Goal: Task Accomplishment & Management: Manage account settings

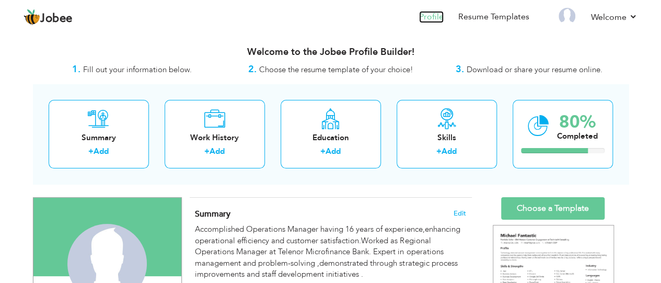
click at [436, 14] on link "Profile" at bounding box center [431, 17] width 25 height 12
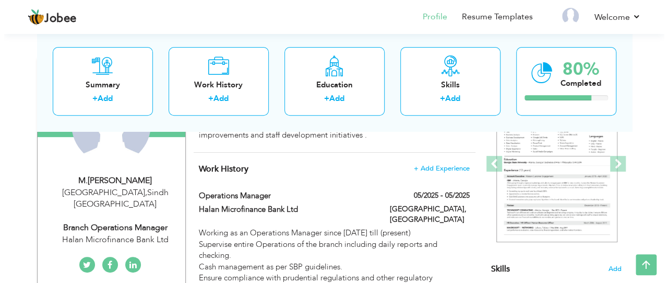
scroll to position [157, 0]
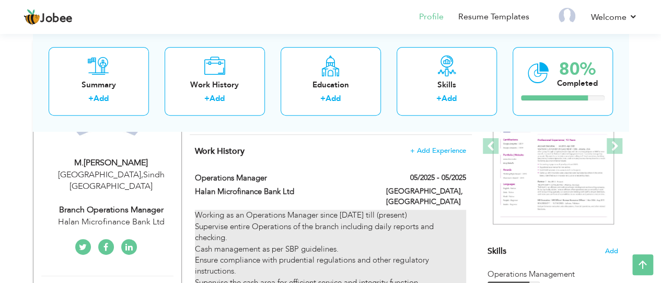
click at [415, 209] on div "Working as an Operations Manager since [DATE] till (present) Supervise entire O…" at bounding box center [330, 270] width 271 height 123
type input "Operations Manager"
type input "Halan Microfinance Bank Ltd"
type input "05/2025"
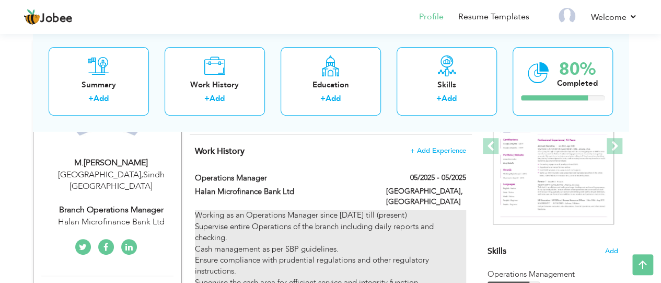
type input "[GEOGRAPHIC_DATA]"
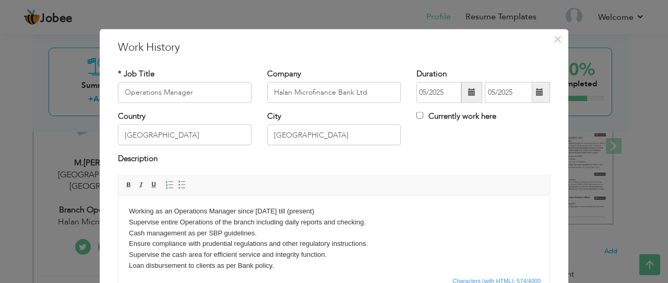
click at [536, 92] on span at bounding box center [539, 91] width 7 height 7
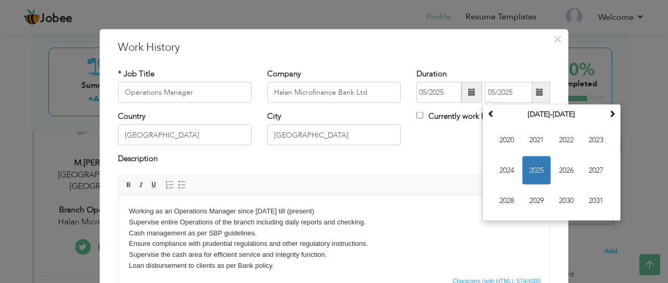
click at [536, 92] on span at bounding box center [539, 91] width 7 height 7
click at [417, 112] on input "Currently work here" at bounding box center [420, 115] width 7 height 7
checkbox input "true"
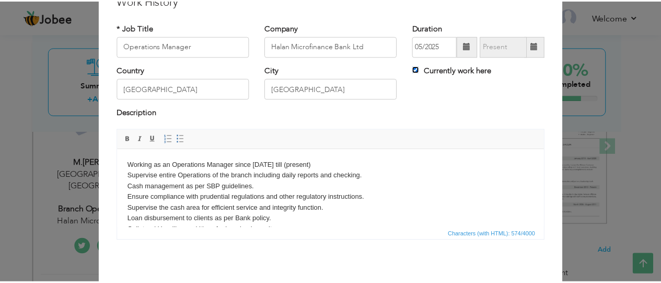
scroll to position [88, 0]
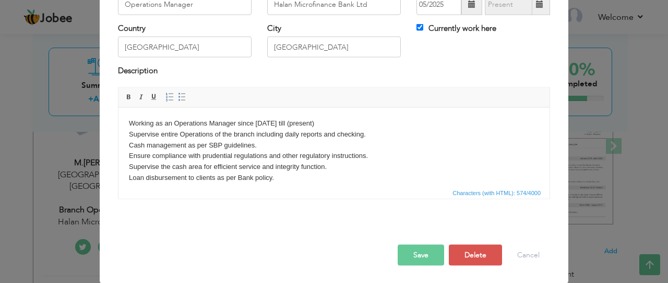
click at [414, 251] on button "Save" at bounding box center [421, 254] width 46 height 21
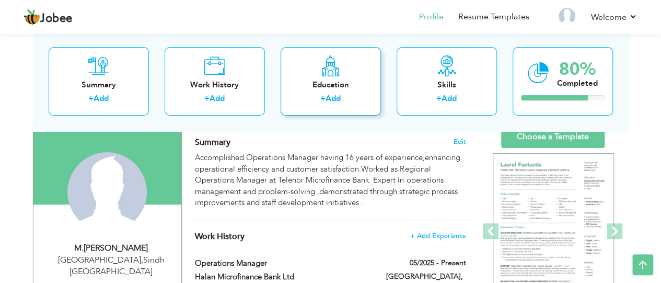
scroll to position [52, 0]
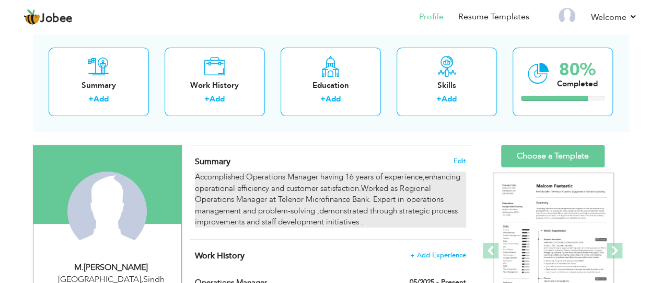
click at [365, 195] on div "Accomplished Operations Manager having 16 years of experience,enhancing operati…" at bounding box center [330, 199] width 271 height 56
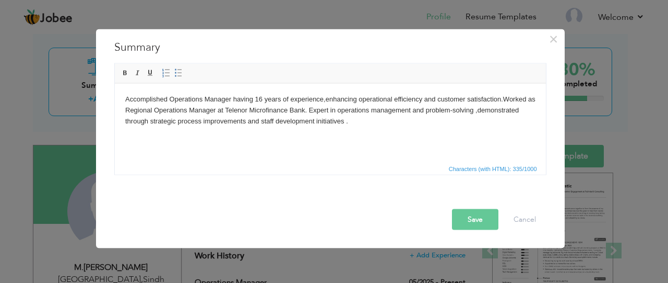
drag, startPoint x: 350, startPoint y: 123, endPoint x: 0, endPoint y: 32, distance: 361.4
click at [114, 83] on html "Accomplished Operations Manager having 16 years of experience,enhancing operati…" at bounding box center [329, 109] width 431 height 53
copy body "Accomplished Operations Manager having 16 years of experience,enhancing operati…"
click at [308, 136] on html "Accomplished Operations Manager having 16 years of experience,enhancing operati…" at bounding box center [329, 109] width 431 height 53
drag, startPoint x: 364, startPoint y: 124, endPoint x: 39, endPoint y: 85, distance: 327.1
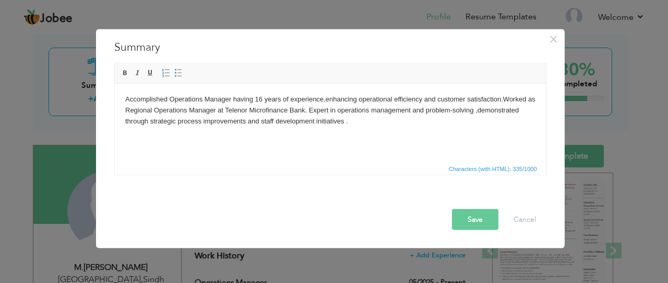
click at [114, 85] on html "Accomplished Operations Manager having 16 years of experience,enhancing operati…" at bounding box center [329, 109] width 431 height 53
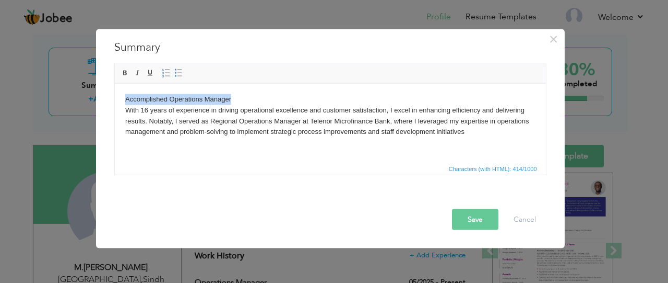
drag, startPoint x: 230, startPoint y: 98, endPoint x: 122, endPoint y: 93, distance: 107.7
click at [122, 93] on html "Accomplished Operations Manager With 16 years of experience in driving operatio…" at bounding box center [329, 115] width 431 height 64
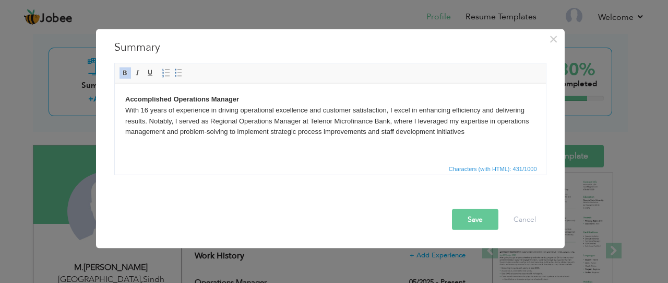
click at [477, 228] on button "Save" at bounding box center [475, 218] width 46 height 21
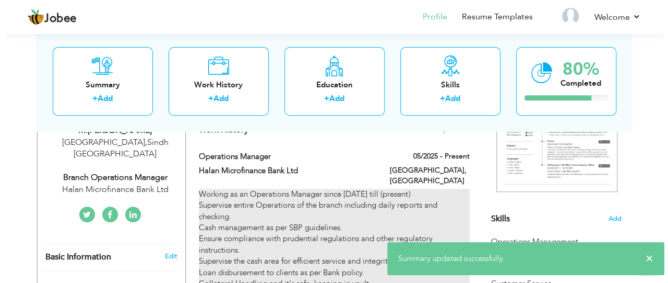
scroll to position [209, 0]
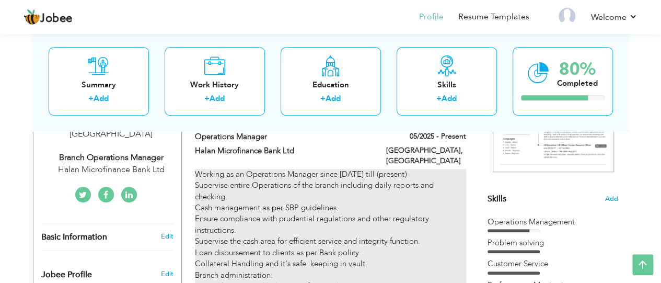
click at [239, 179] on div "Working as an Operations Manager since 09-May 2025 till (present) Supervise ent…" at bounding box center [330, 230] width 271 height 123
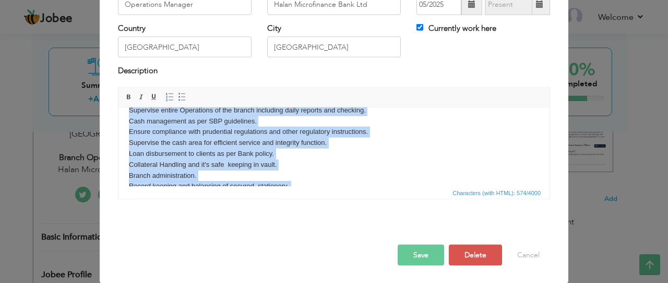
scroll to position [0, 0]
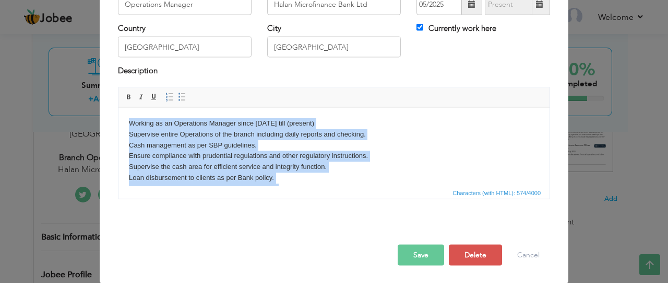
drag, startPoint x: 293, startPoint y: 168, endPoint x: 110, endPoint y: 102, distance: 194.8
click at [119, 107] on html "Working as an Operations Manager since 09-May 2025 till (present) Supervise ent…" at bounding box center [334, 166] width 431 height 119
copy body "Working as an Operations Manager since 09-May 2025 till (present) Supervise ent…"
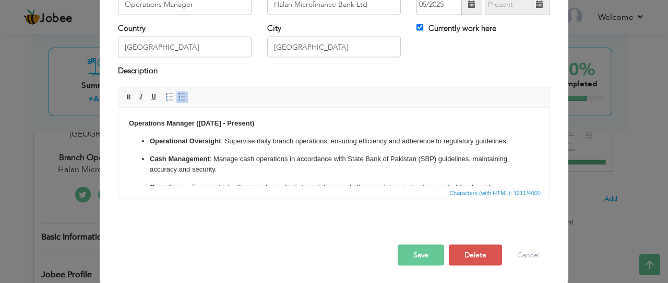
click at [423, 253] on button "Save" at bounding box center [421, 254] width 46 height 21
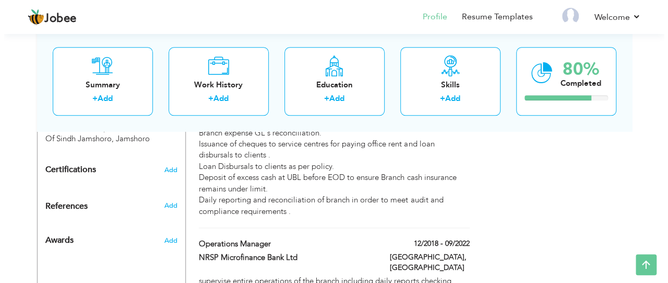
scroll to position [522, 0]
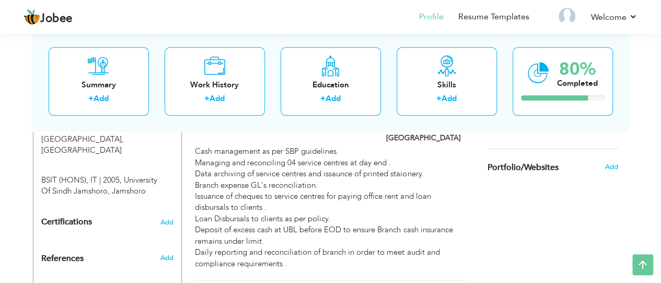
click at [329, 195] on div "Cash management as per SBP guidelines. Managing and reconciling 04 service cent…" at bounding box center [330, 207] width 271 height 123
type input "ASA Microfinance Bank Ltd"
type input "01/2025"
type input "05/2025"
checkbox input "false"
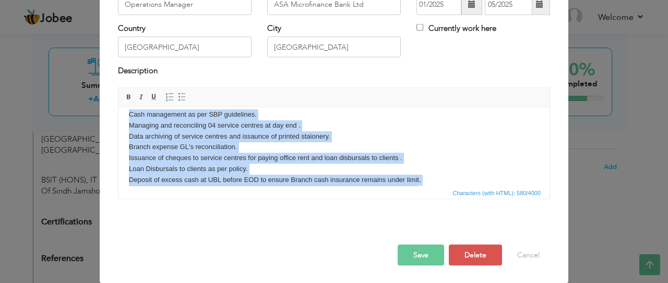
scroll to position [0, 0]
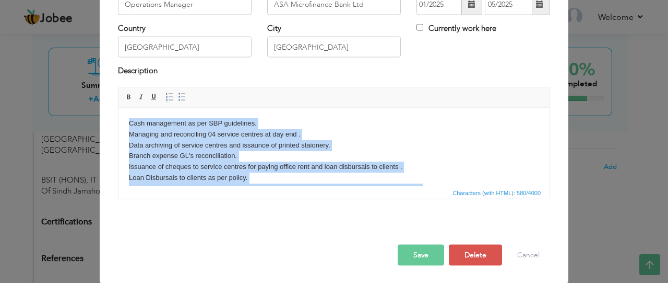
drag, startPoint x: 421, startPoint y: 170, endPoint x: 115, endPoint y: 110, distance: 311.4
click at [119, 110] on html "Cash management as per SBP guidelines. Managing and reconciling 04 service cent…" at bounding box center [334, 161] width 431 height 108
copy body "Cash management as per SBP guidelines. Managing and reconciling 04 service cent…"
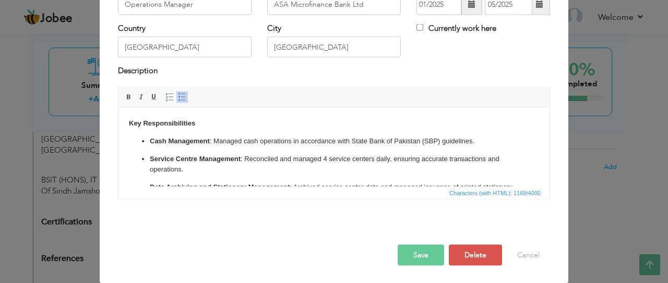
click at [418, 256] on button "Save" at bounding box center [421, 254] width 46 height 21
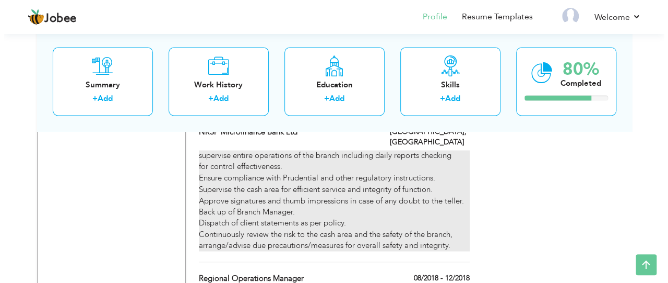
scroll to position [783, 0]
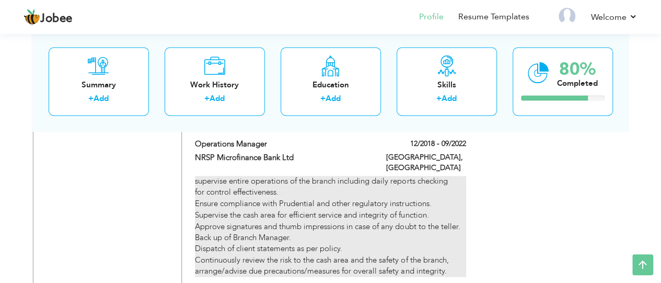
click at [395, 184] on div "supervise entire operations of the branch including daily reports checking for …" at bounding box center [330, 225] width 271 height 101
type input "NRSP Microfinance Bank Ltd"
type input "12/2018"
type input "09/2022"
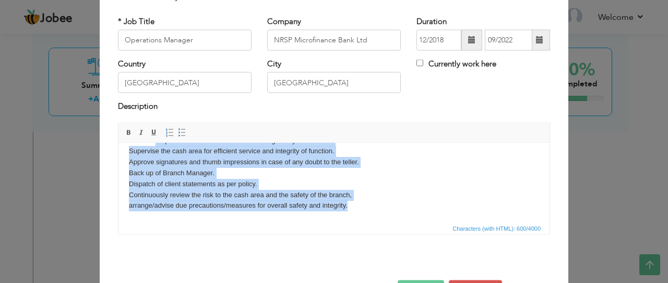
scroll to position [0, 0]
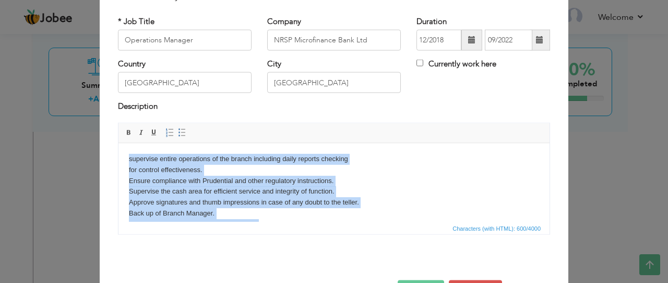
drag, startPoint x: 358, startPoint y: 203, endPoint x: 240, endPoint y: 265, distance: 133.9
click at [126, 143] on html "supervise entire operations of the branch including daily reports checking for …" at bounding box center [334, 202] width 431 height 119
copy body "supervise entire operations of the branch including daily reports checking for …"
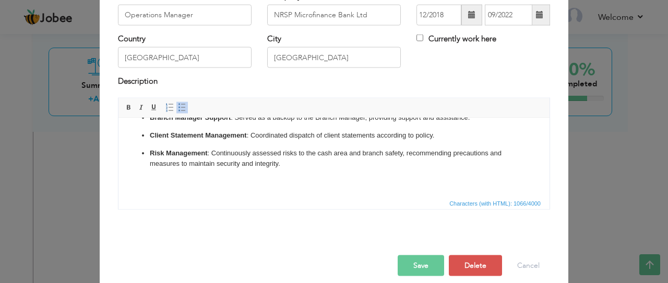
scroll to position [88, 0]
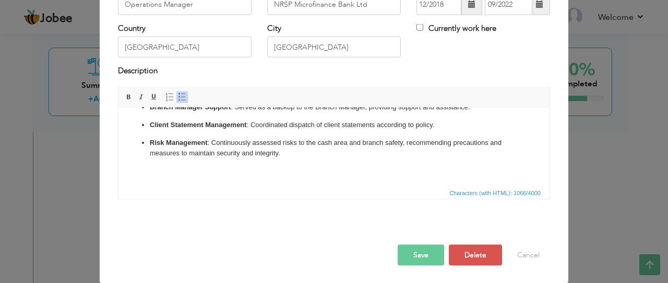
click at [425, 259] on button "Save" at bounding box center [421, 254] width 46 height 21
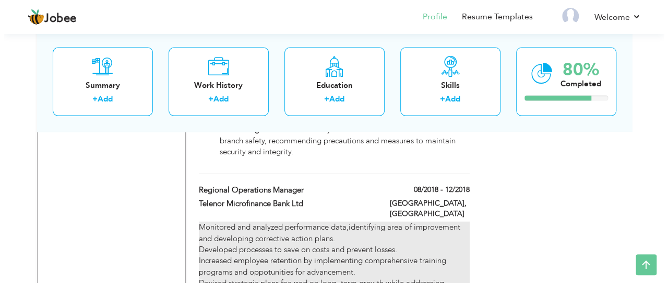
scroll to position [992, 0]
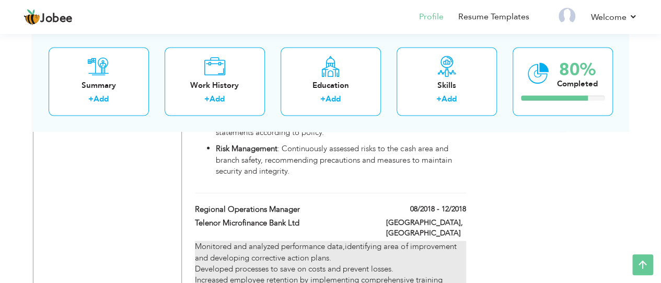
click at [268, 241] on div "Monitored and analyzed performance data,identifying area of improvement and dev…" at bounding box center [330, 285] width 271 height 89
type input "Regional Operations Manager"
type input "Telenor Microfinance Bank Ltd"
type input "08/2018"
type input "12/2018"
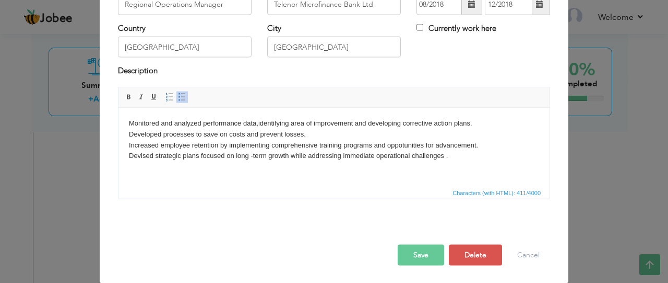
scroll to position [0, 0]
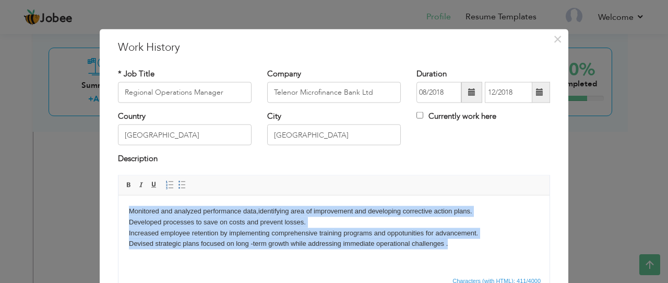
drag, startPoint x: 454, startPoint y: 242, endPoint x: 106, endPoint y: 186, distance: 352.9
click at [119, 195] on html "Monitored and analyzed performance data,identifying area of improvement and dev…" at bounding box center [334, 232] width 431 height 75
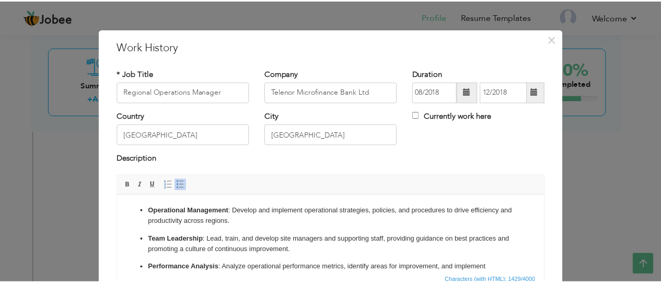
scroll to position [88, 0]
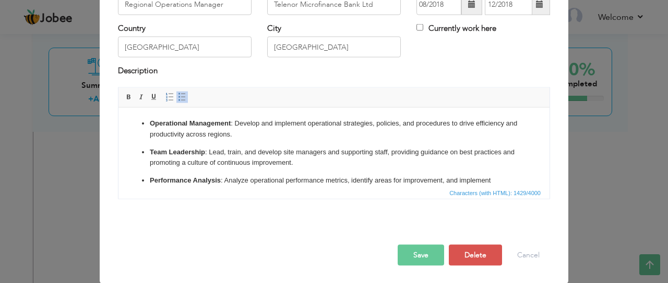
click at [423, 254] on button "Save" at bounding box center [421, 254] width 46 height 21
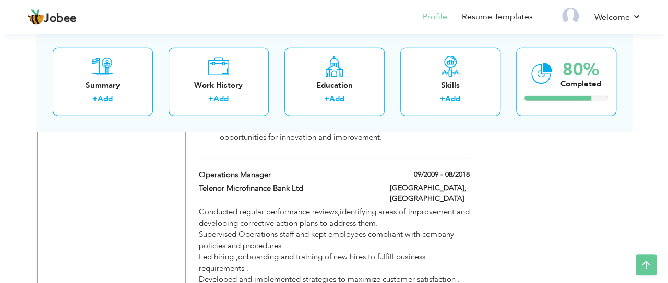
scroll to position [1339, 0]
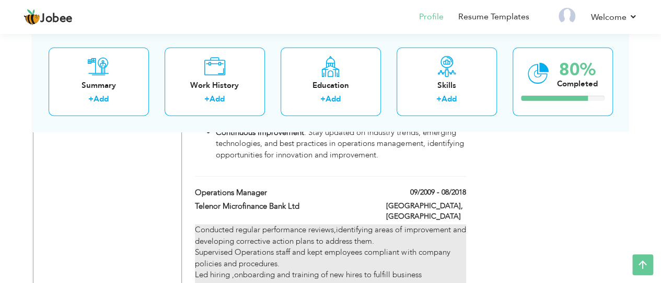
click at [383, 224] on div "Conducted regular performance reviews,identifying areas of improvement and deve…" at bounding box center [330, 263] width 271 height 78
type input "Operations Manager"
type input "09/2009"
type input "08/2018"
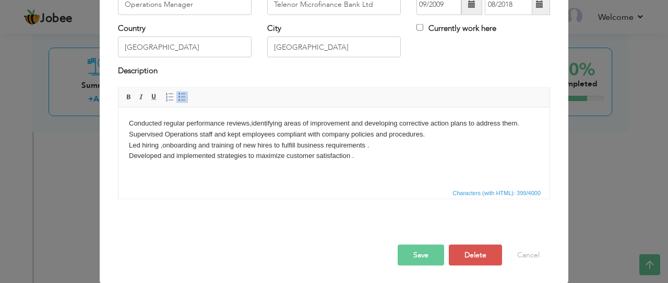
scroll to position [0, 0]
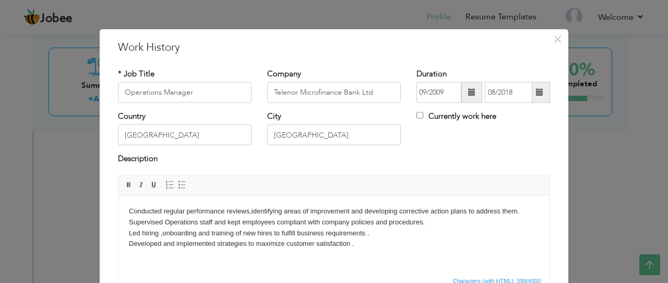
drag, startPoint x: 372, startPoint y: 245, endPoint x: 115, endPoint y: 185, distance: 263.5
click at [119, 195] on html "Conducted regular performance reviews,identifying areas of improvement and deve…" at bounding box center [334, 227] width 431 height 64
copy body "Conducted regular performance reviews,identifying areas of improvement and deve…"
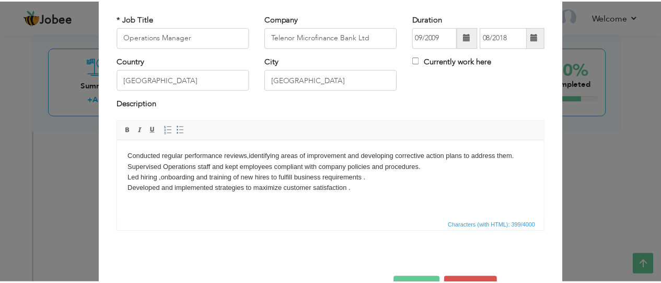
scroll to position [36, 0]
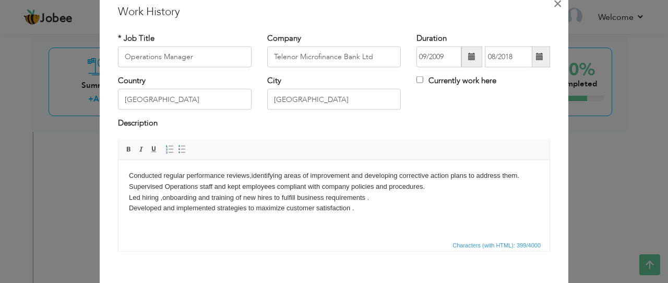
click at [554, 6] on span "×" at bounding box center [558, 3] width 9 height 19
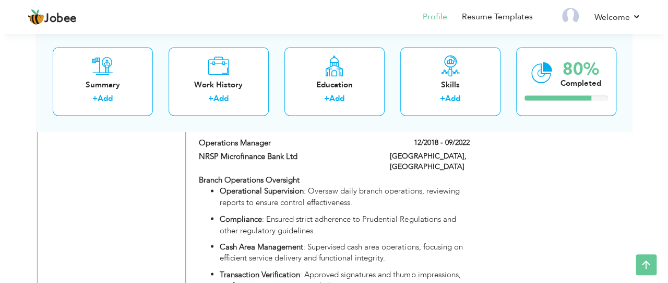
scroll to position [765, 0]
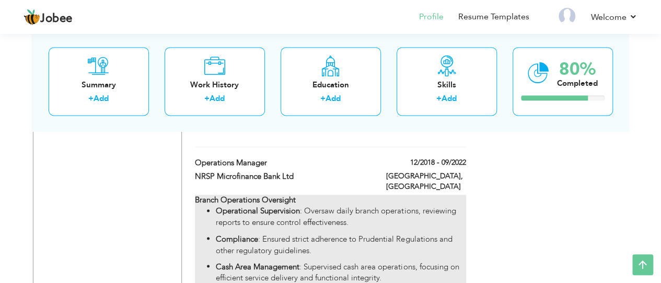
type input "NRSP Microfinance Bank Ltd"
type input "12/2018"
type input "09/2022"
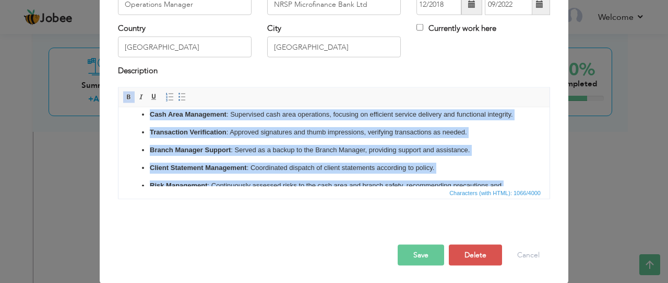
scroll to position [0, 0]
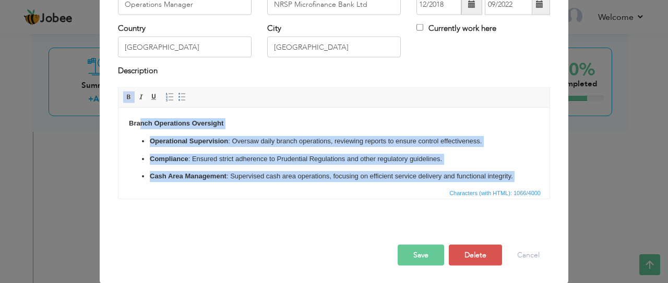
drag, startPoint x: 294, startPoint y: 169, endPoint x: 142, endPoint y: 101, distance: 166.9
click at [142, 107] on html "Branch Operations Oversight Operational Supervision : Oversaw daily branch oper…" at bounding box center [334, 190] width 431 height 166
click at [277, 123] on body "Branch Operations Oversight Operational Supervision : Oversaw daily branch oper…" at bounding box center [334, 190] width 411 height 145
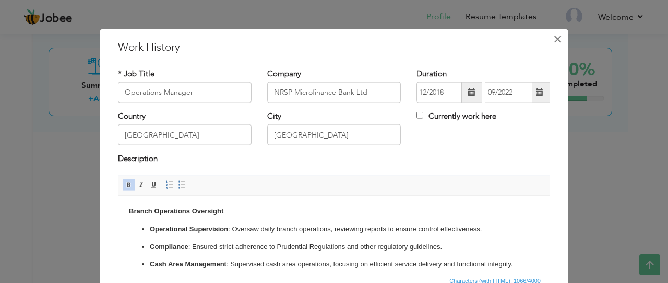
click at [554, 36] on span "×" at bounding box center [558, 38] width 9 height 19
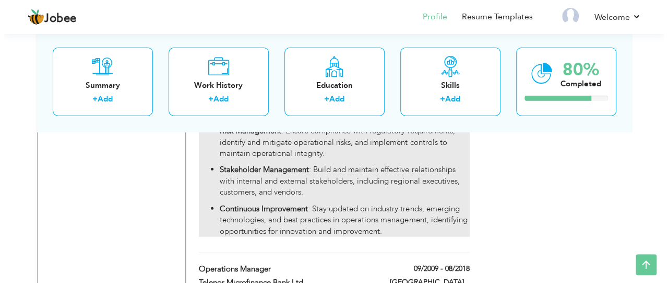
scroll to position [1287, 0]
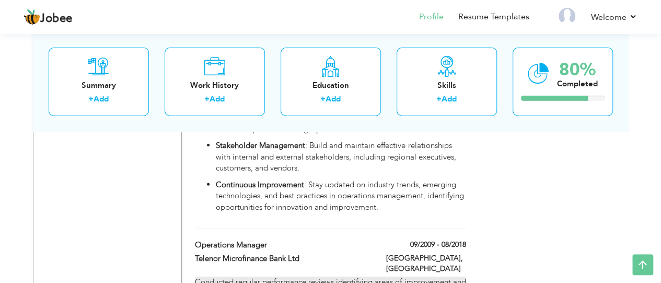
type input "Telenor Microfinance Bank Ltd"
type input "09/2009"
type input "08/2018"
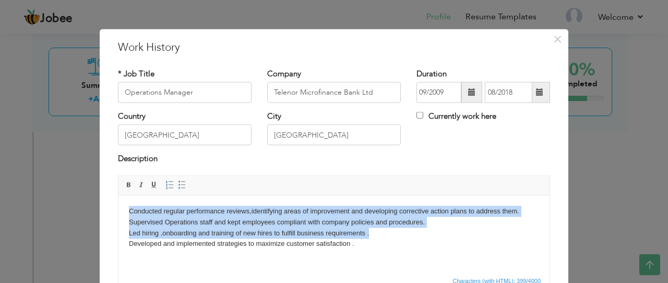
drag, startPoint x: 329, startPoint y: 237, endPoint x: 115, endPoint y: 201, distance: 216.7
click at [119, 201] on html "Conducted regular performance reviews,identifying areas of improvement and deve…" at bounding box center [334, 227] width 431 height 64
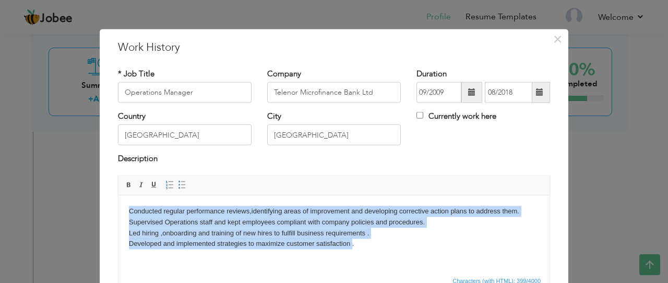
drag, startPoint x: 353, startPoint y: 243, endPoint x: 225, endPoint y: 382, distance: 188.5
click at [119, 195] on html "Conducted regular performance reviews,identifying areas of improvement and deve…" at bounding box center [334, 227] width 431 height 64
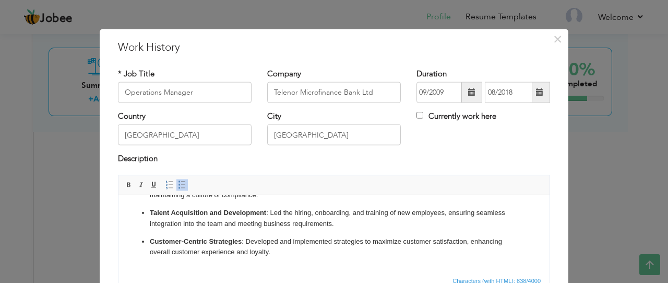
scroll to position [88, 0]
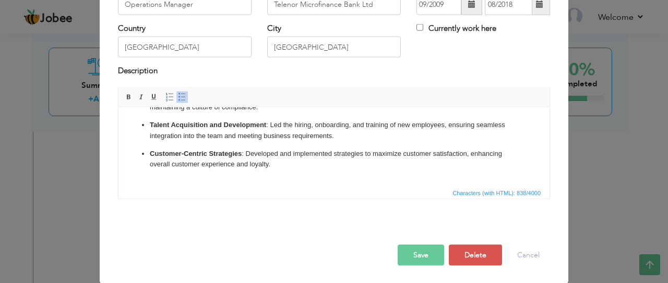
click at [413, 255] on button "Save" at bounding box center [421, 254] width 46 height 21
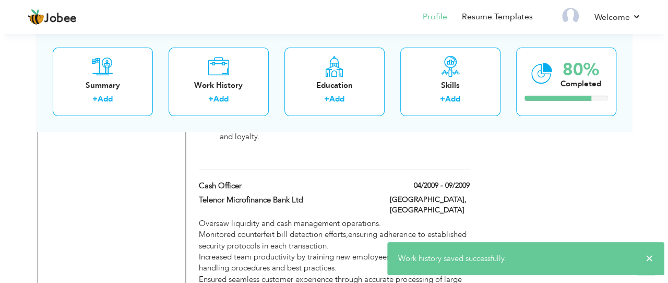
scroll to position [1600, 0]
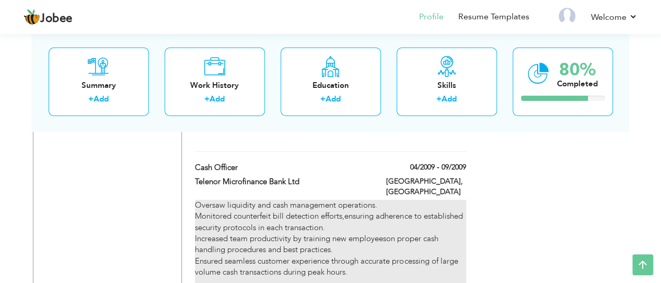
click at [344, 200] on div "Oversaw liquidity and cash management operations. Monitored counterfeit bill de…" at bounding box center [330, 244] width 271 height 89
type input "Cash Officer"
type input "04/2009"
type input "09/2009"
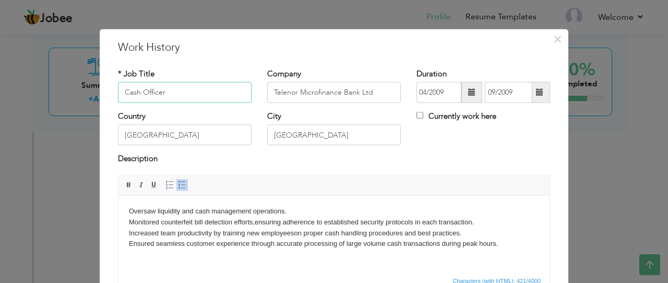
scroll to position [52, 0]
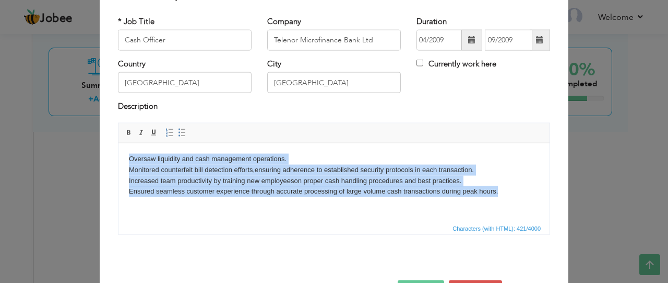
drag, startPoint x: 500, startPoint y: 193, endPoint x: 4, endPoint y: 140, distance: 498.4
click at [119, 143] on html "Oversaw liquidity and cash management operations. Monitored counterfeit bill de…" at bounding box center [334, 180] width 431 height 75
copy body "Oversaw liquidity and cash management operations. Monitored counterfeit bill de…"
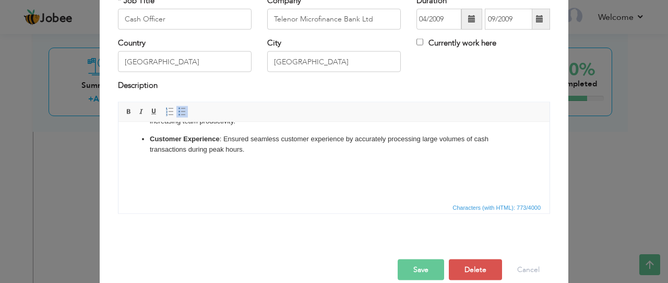
scroll to position [88, 0]
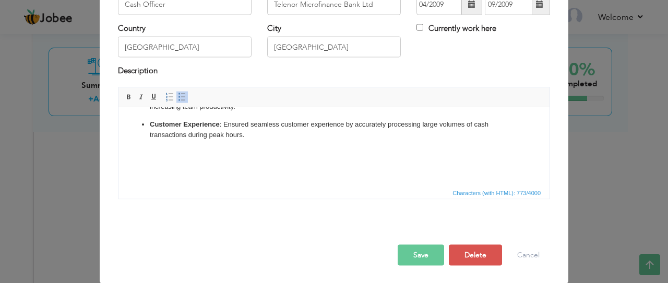
click at [417, 255] on button "Save" at bounding box center [421, 254] width 46 height 21
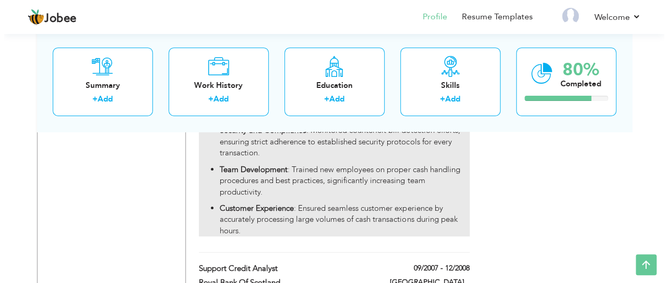
scroll to position [1777, 0]
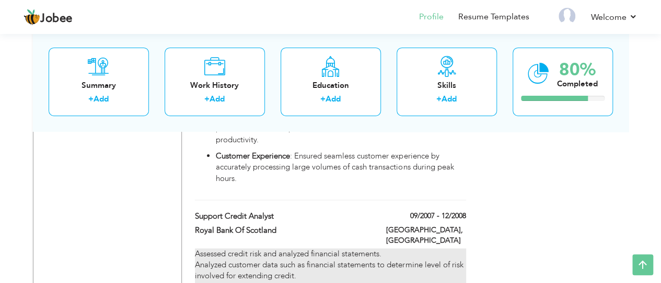
click at [282, 248] on div "Assessed credit risk and analyzed financial statements. Analyzed customer data …" at bounding box center [330, 281] width 271 height 67
type input "Support Credit Analyst"
type input "Royal Bank Of Scotland"
type input "09/2007"
type input "12/2008"
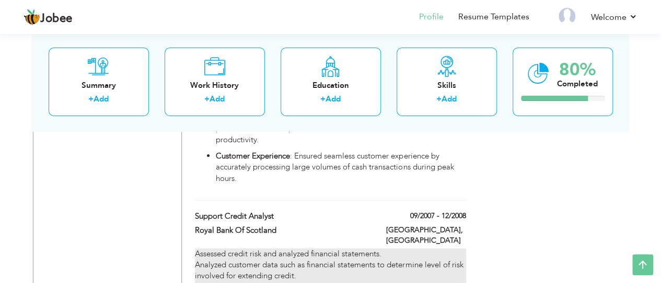
type input "Hyderabad"
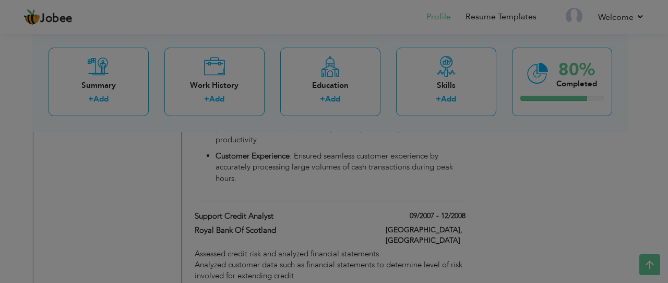
scroll to position [0, 0]
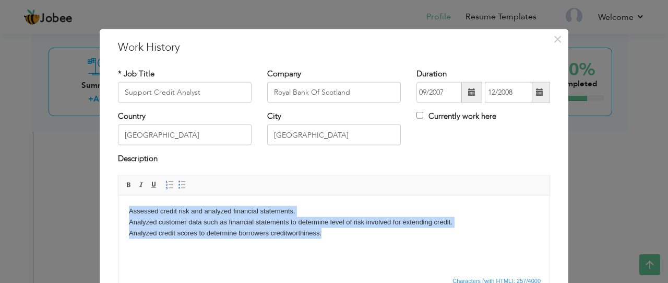
drag, startPoint x: 334, startPoint y: 237, endPoint x: 118, endPoint y: 192, distance: 221.3
click at [119, 195] on html "Assessed credit risk and analyzed financial statements. Analyzed customer data …" at bounding box center [334, 232] width 431 height 75
copy body "Assessed credit risk and analyzed financial statements. Analyzed customer data …"
drag, startPoint x: 332, startPoint y: 230, endPoint x: 120, endPoint y: 193, distance: 215.7
click at [120, 195] on html "Assessed credit risk and analyzed financial statements. Analyzed customer data …" at bounding box center [334, 232] width 431 height 75
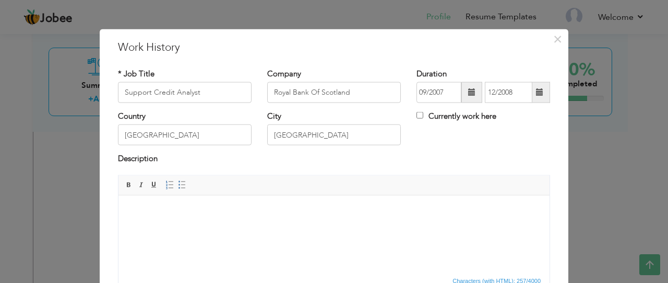
click at [228, 230] on body at bounding box center [334, 221] width 411 height 32
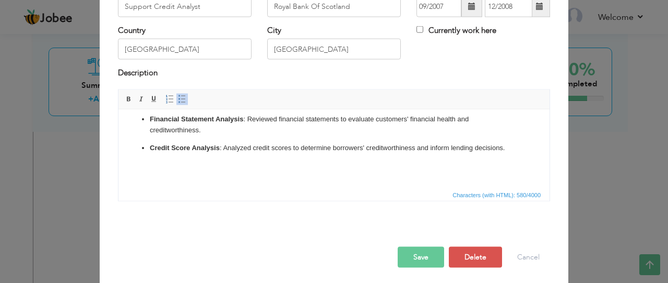
scroll to position [88, 0]
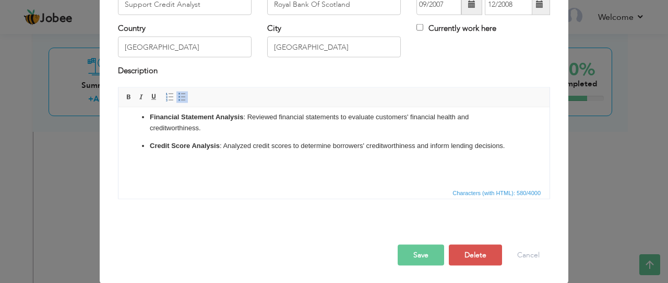
click at [415, 258] on button "Save" at bounding box center [421, 254] width 46 height 21
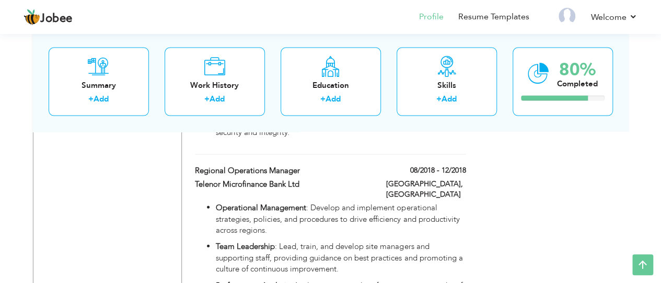
scroll to position [949, 0]
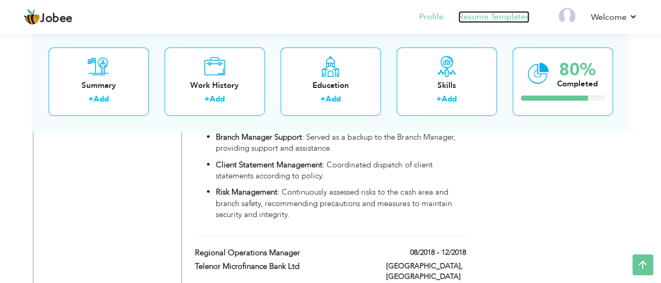
click at [475, 17] on link "Resume Templates" at bounding box center [493, 17] width 71 height 12
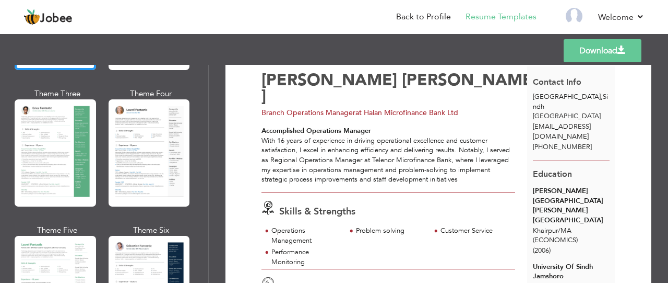
scroll to position [209, 0]
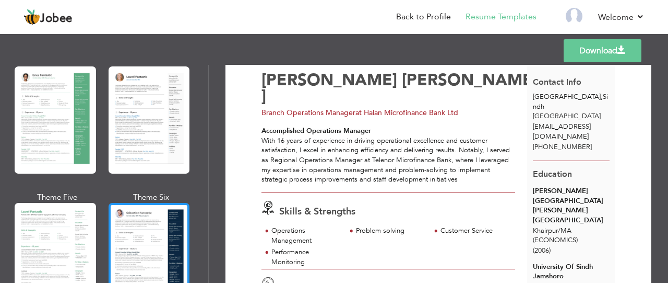
click at [136, 226] on div at bounding box center [149, 256] width 81 height 107
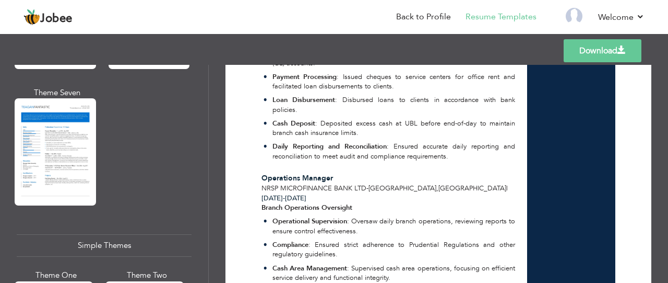
scroll to position [1567, 0]
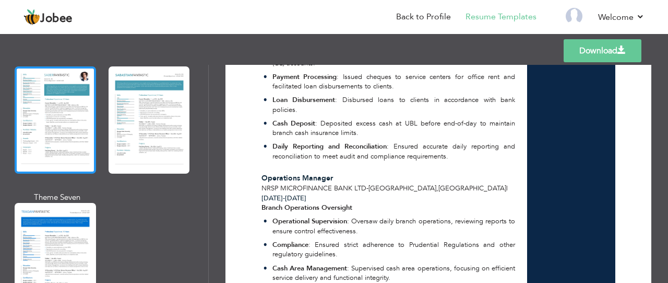
click at [37, 115] on div at bounding box center [55, 119] width 81 height 107
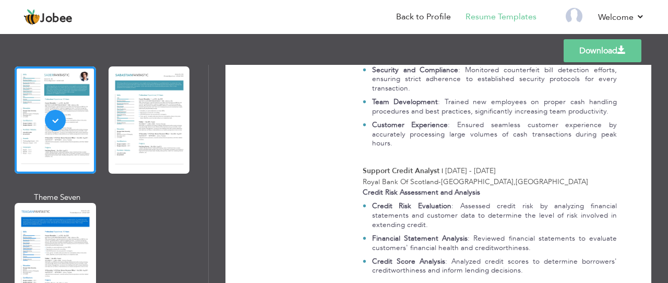
scroll to position [1420, 0]
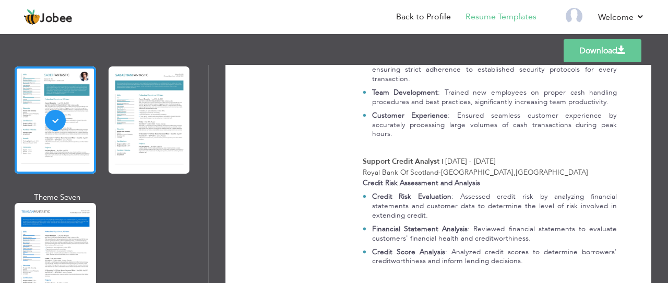
click at [586, 49] on link "Download" at bounding box center [603, 50] width 78 height 23
